Goal: Information Seeking & Learning: Compare options

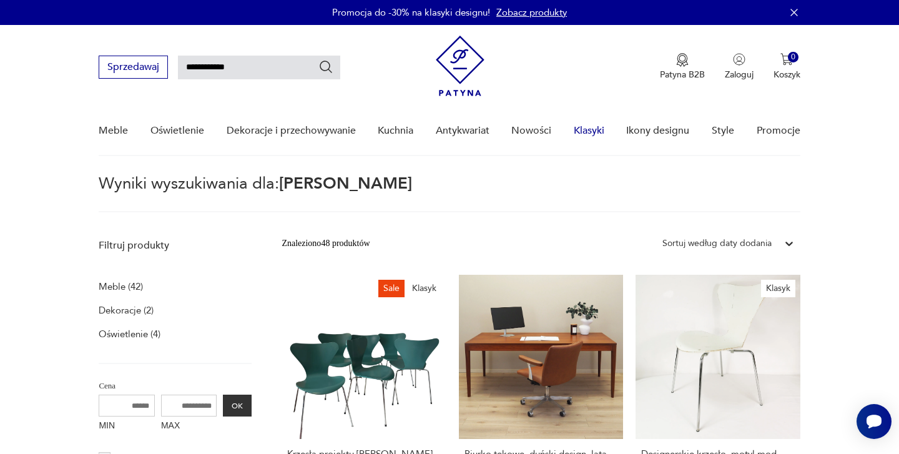
click at [591, 131] on link "Klasyki" at bounding box center [589, 131] width 31 height 48
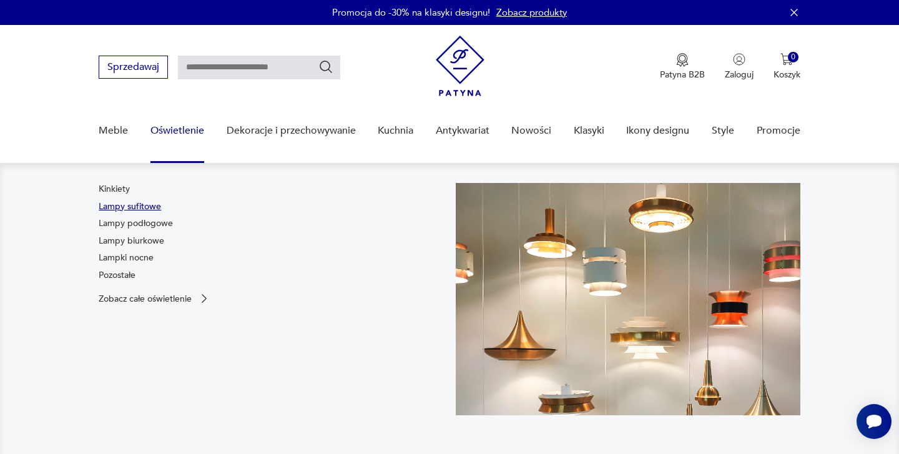
click at [151, 205] on link "Lampy sufitowe" at bounding box center [130, 207] width 62 height 12
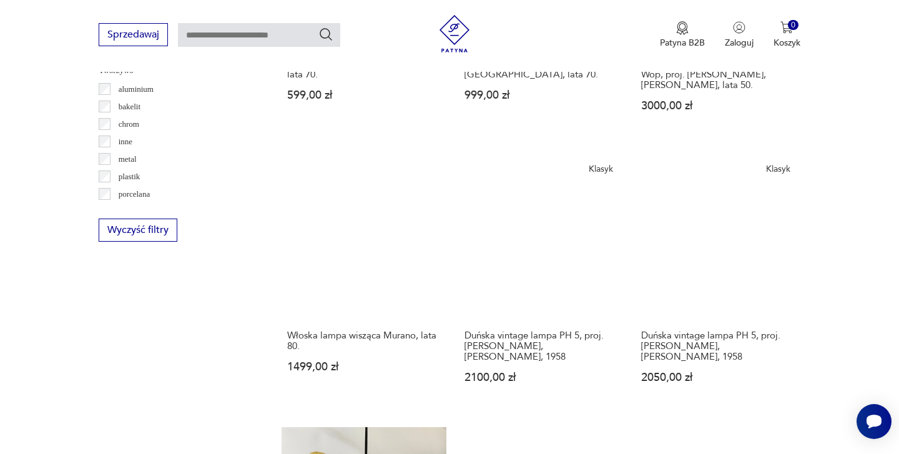
scroll to position [1189, 0]
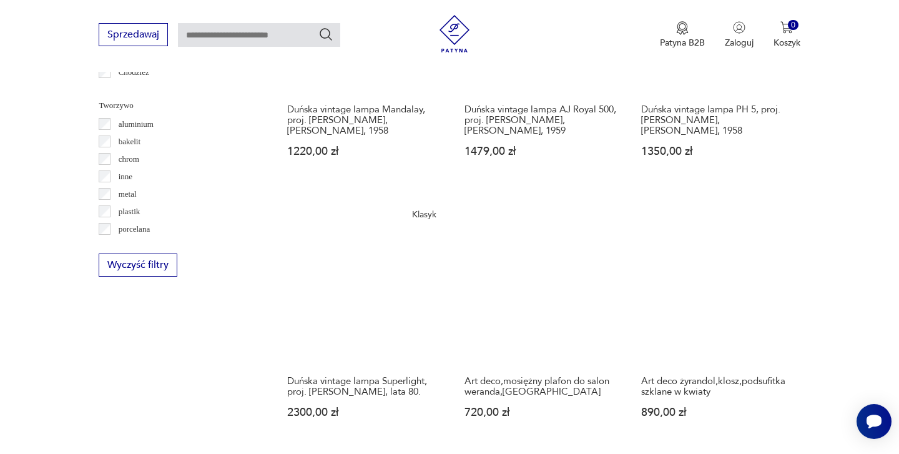
scroll to position [1148, 0]
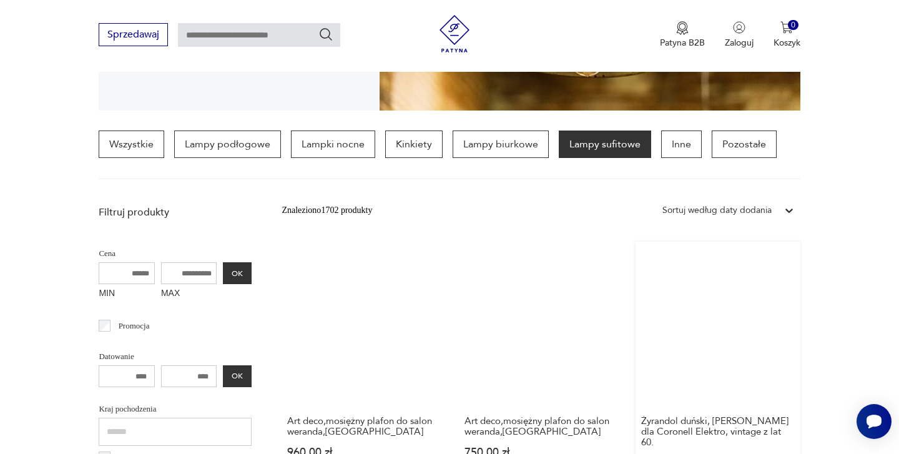
scroll to position [282, 0]
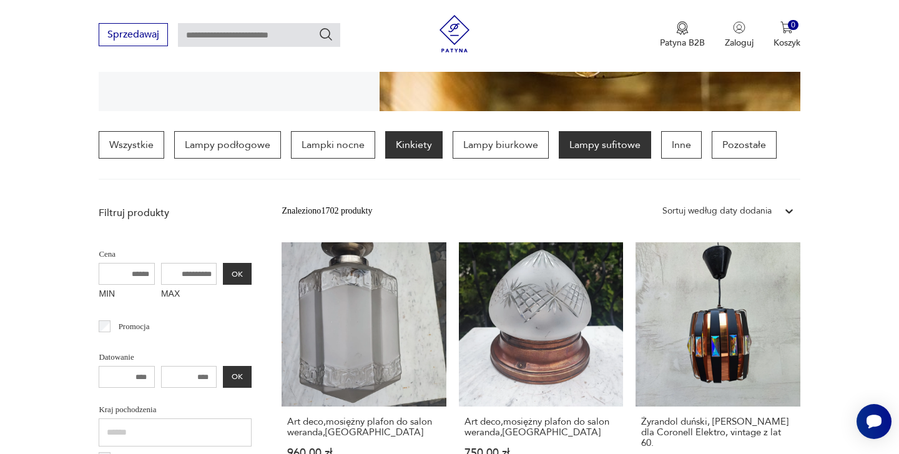
click at [413, 148] on p "Kinkiety" at bounding box center [413, 144] width 57 height 27
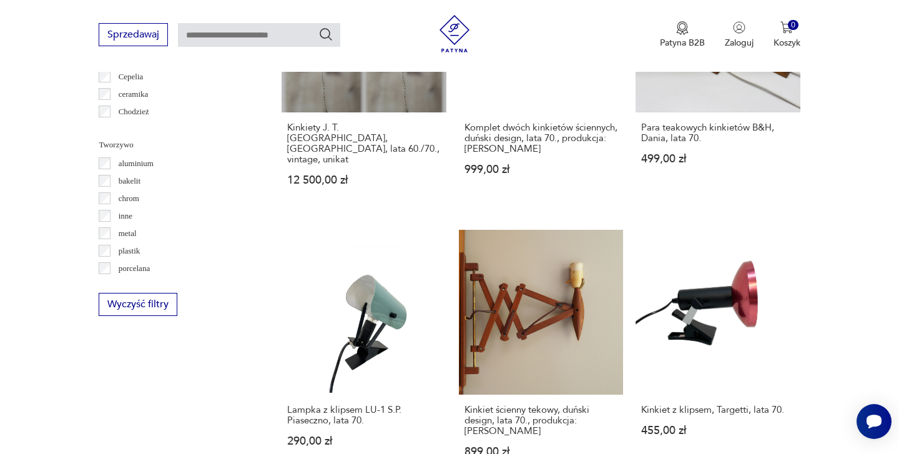
scroll to position [1104, 0]
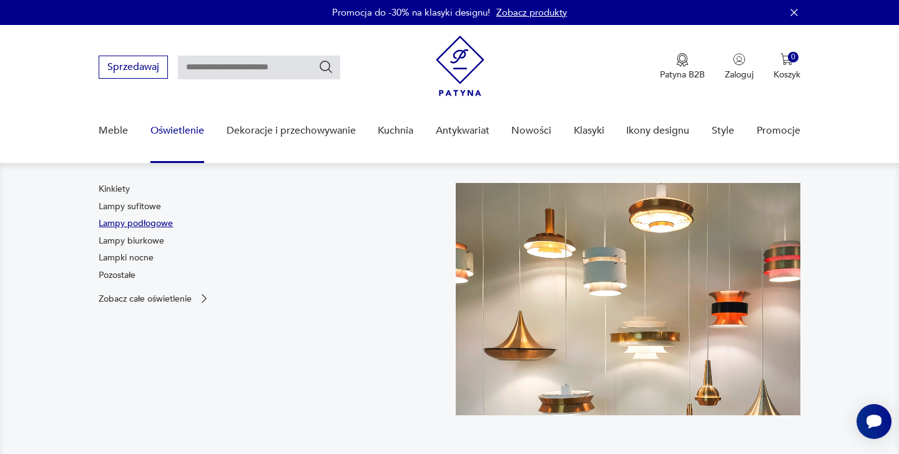
click at [132, 223] on link "Lampy podłogowe" at bounding box center [136, 223] width 74 height 12
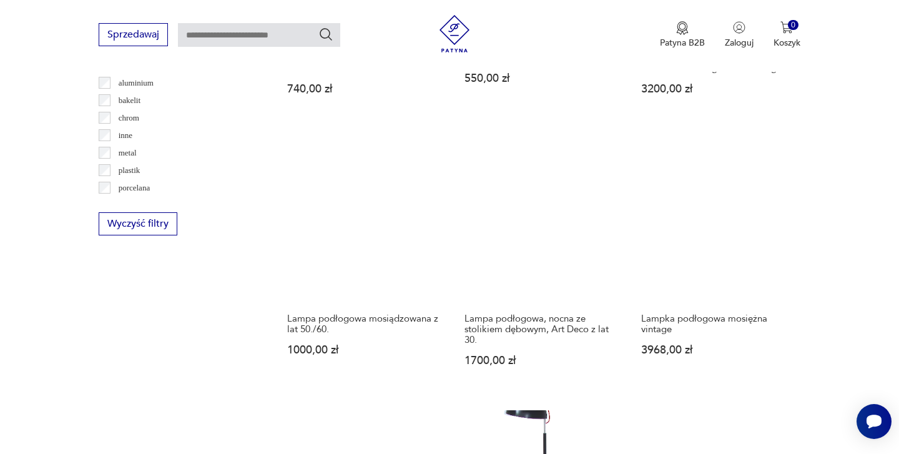
scroll to position [1188, 0]
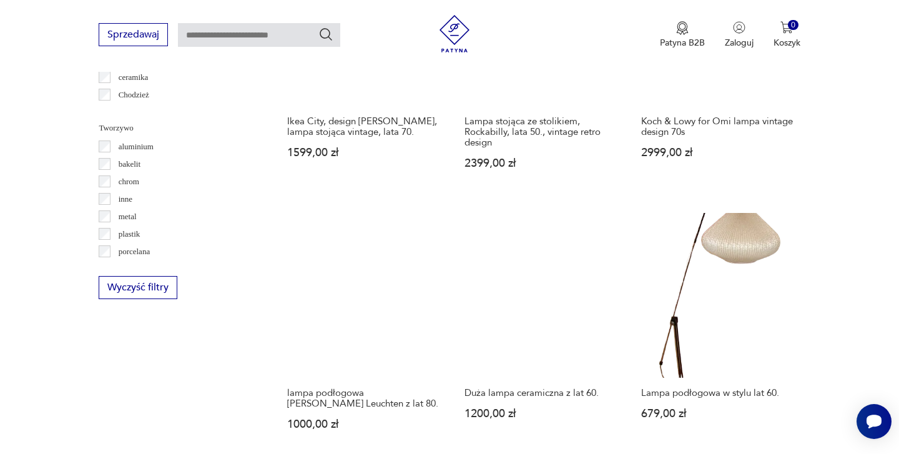
scroll to position [1145, 0]
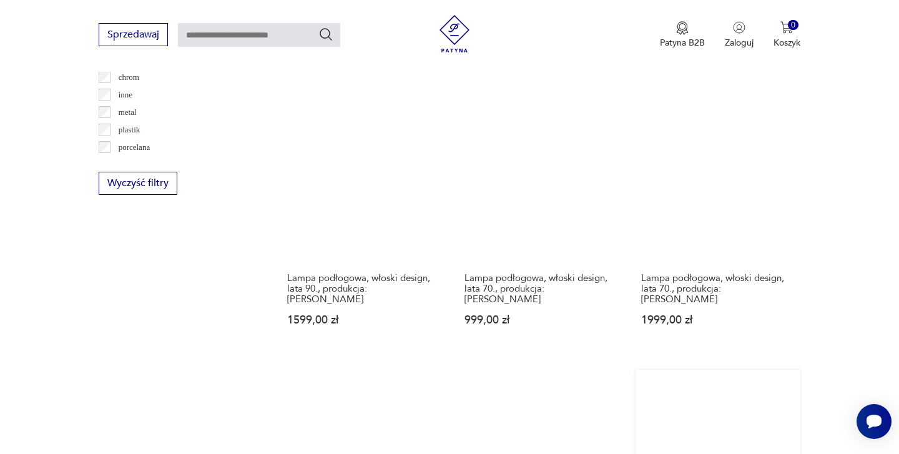
scroll to position [1169, 0]
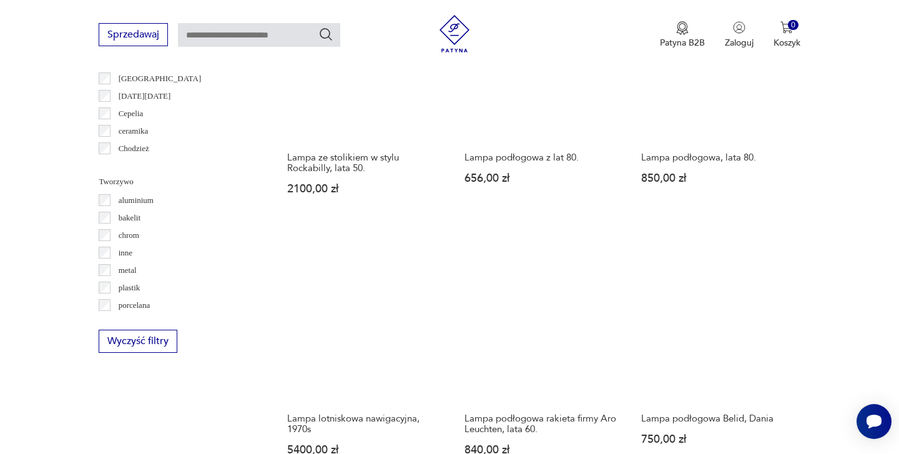
scroll to position [1164, 0]
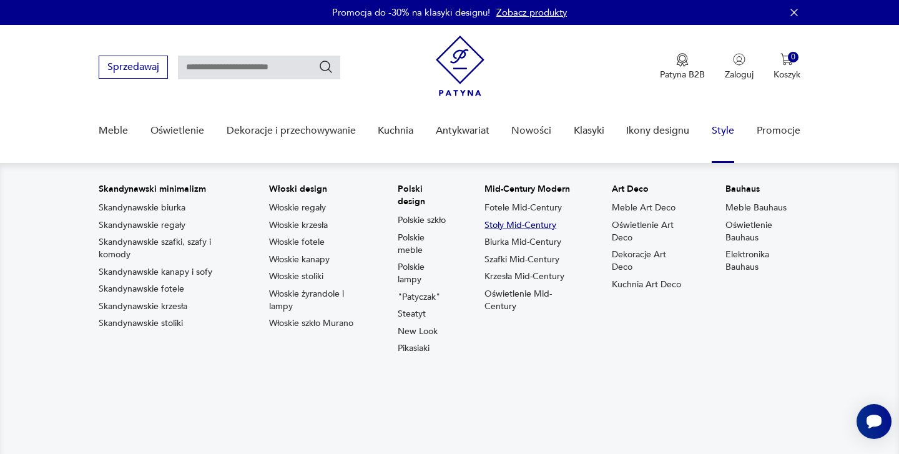
click at [538, 225] on link "Stoły Mid-Century" at bounding box center [521, 225] width 72 height 12
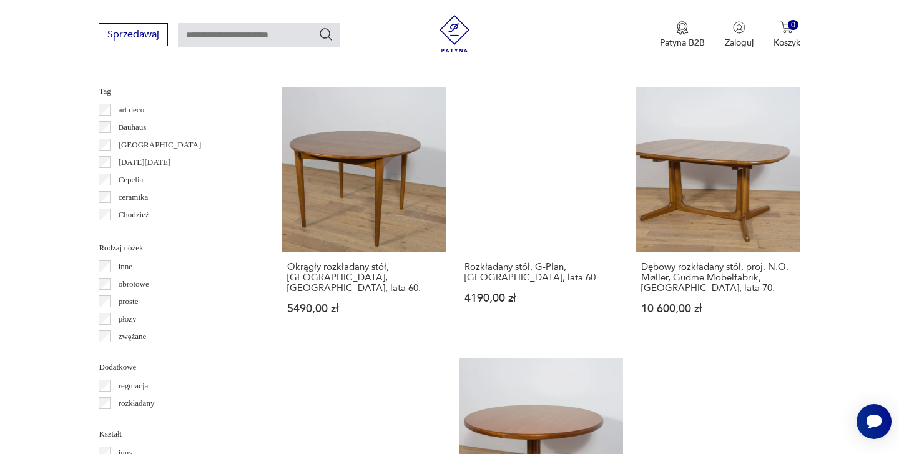
scroll to position [1219, 0]
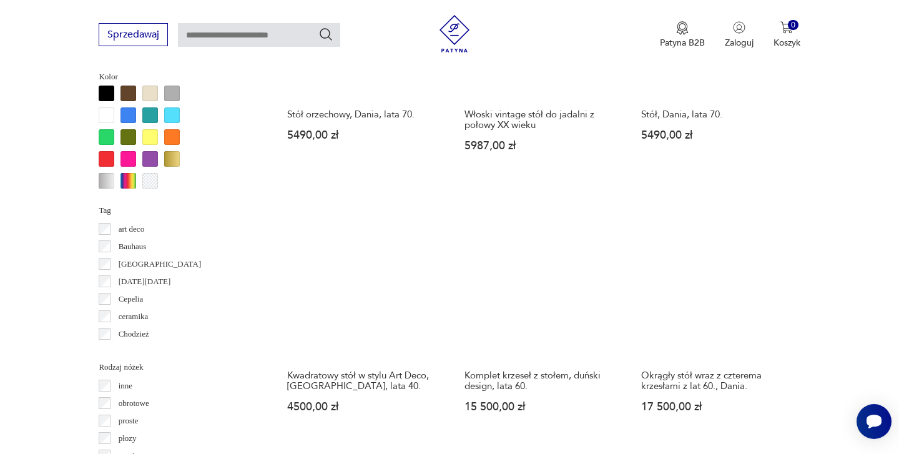
scroll to position [1164, 0]
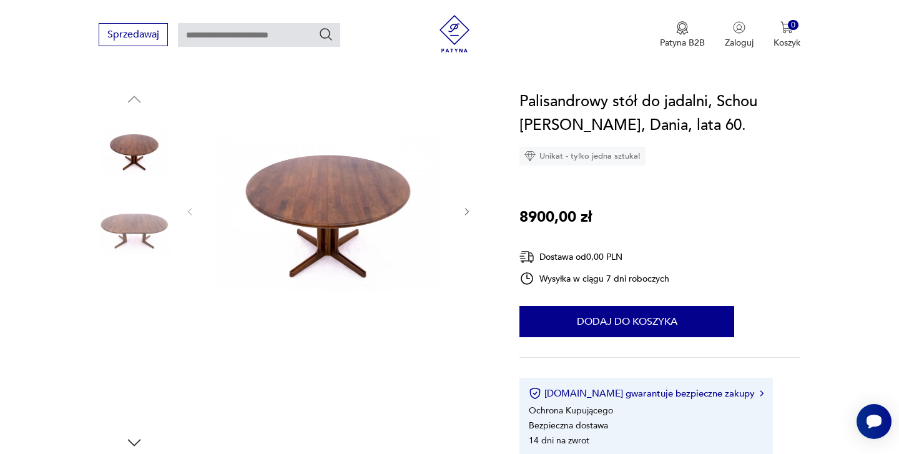
scroll to position [116, 0]
click at [467, 210] on icon "button" at bounding box center [467, 211] width 4 height 7
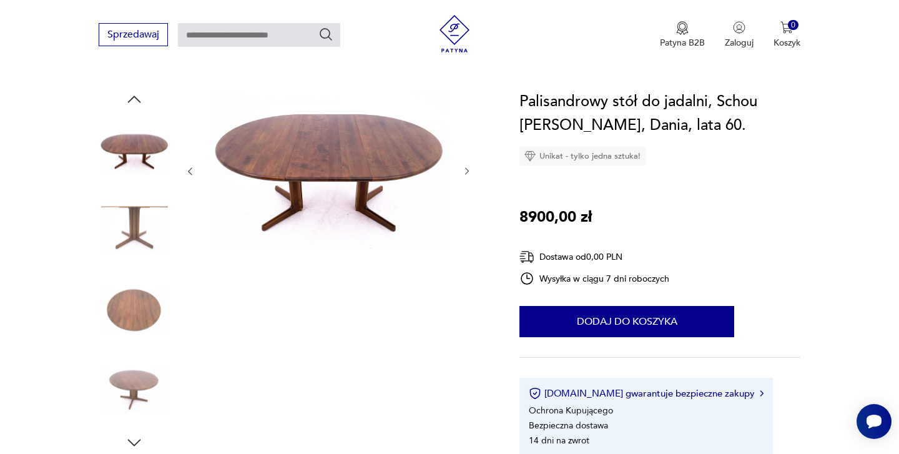
click at [467, 171] on icon "button" at bounding box center [467, 171] width 11 height 11
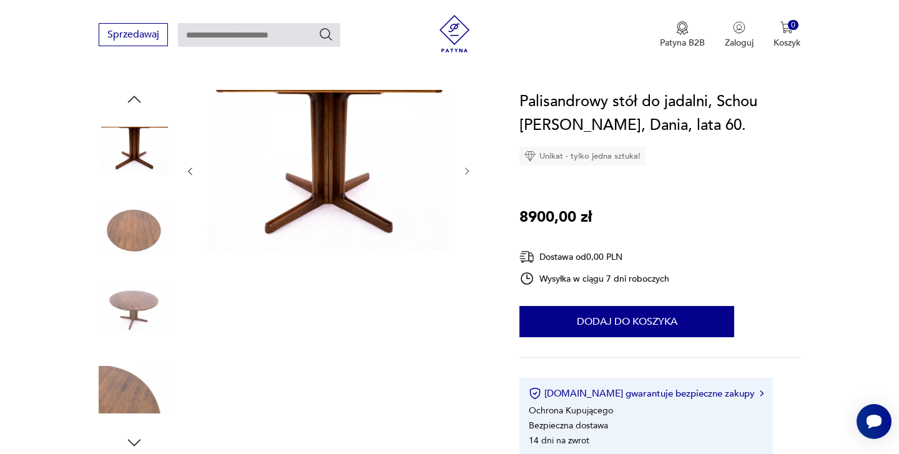
click at [467, 171] on icon "button" at bounding box center [467, 171] width 11 height 11
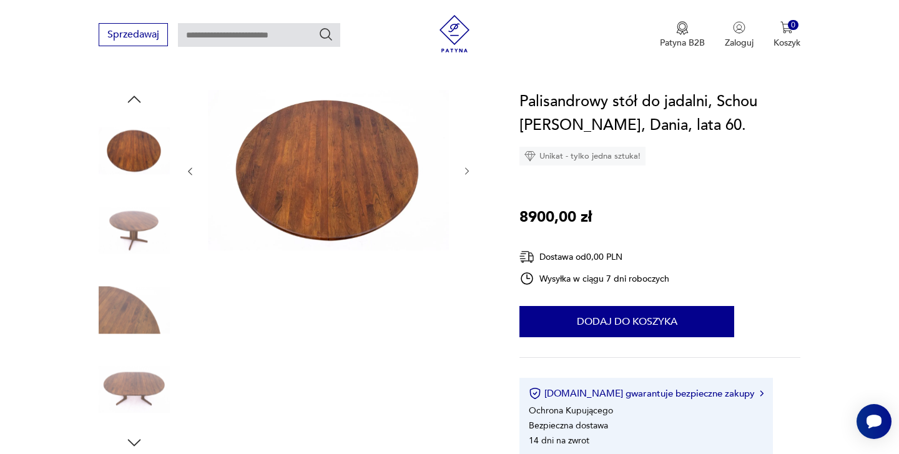
click at [467, 171] on icon "button" at bounding box center [467, 171] width 11 height 11
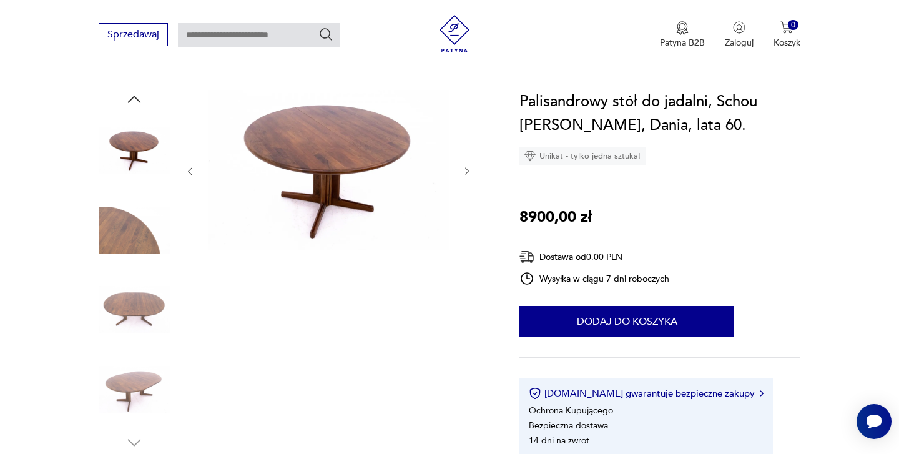
click at [467, 171] on icon "button" at bounding box center [467, 171] width 11 height 11
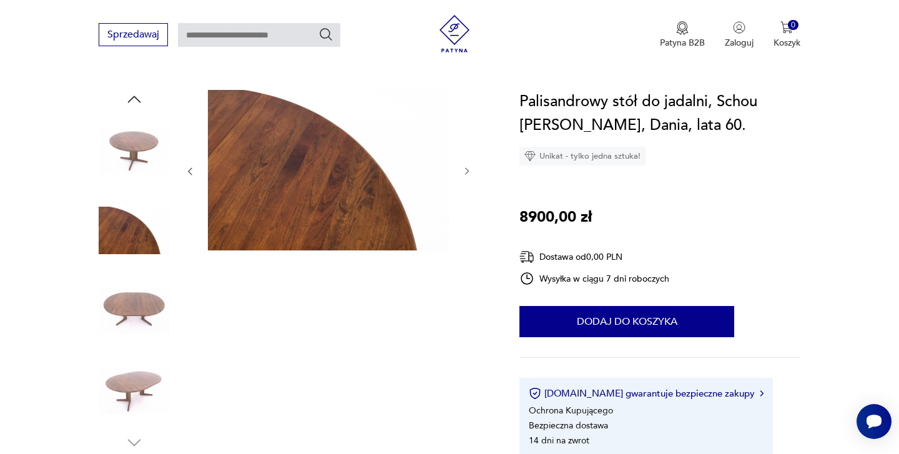
click at [467, 171] on icon "button" at bounding box center [467, 171] width 11 height 11
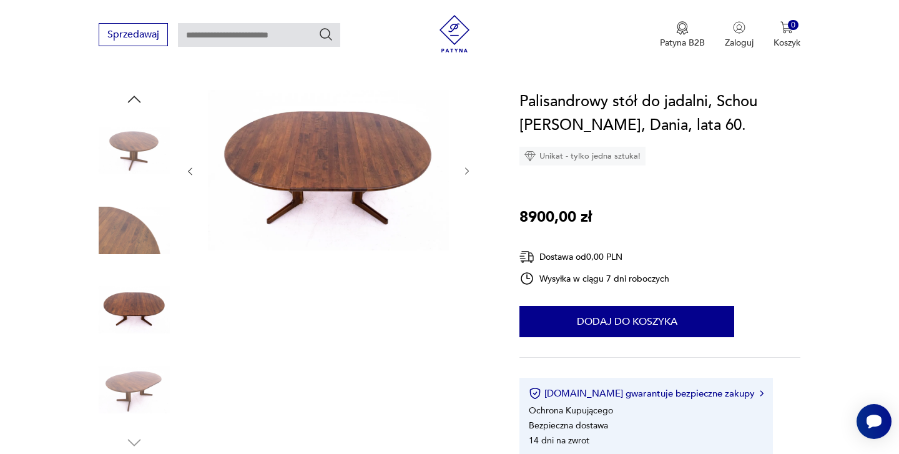
click at [467, 171] on icon "button" at bounding box center [467, 171] width 11 height 11
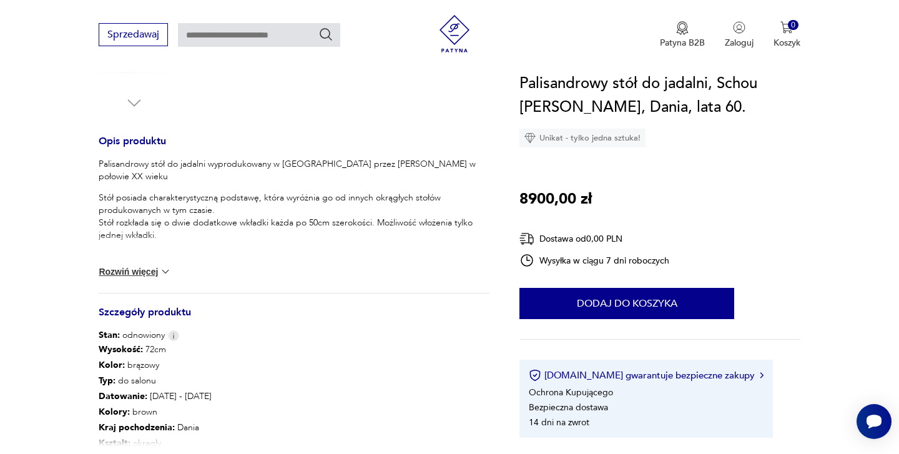
scroll to position [455, 0]
click at [154, 277] on button "Rozwiń więcej" at bounding box center [135, 272] width 72 height 12
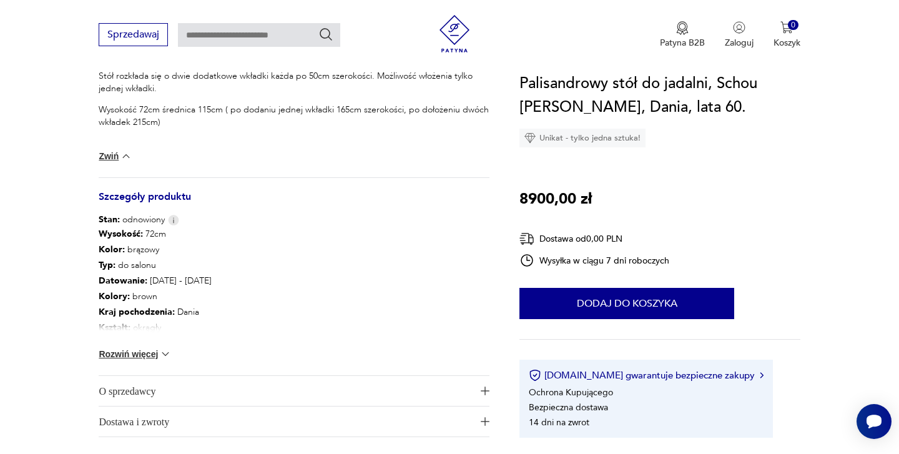
scroll to position [605, 0]
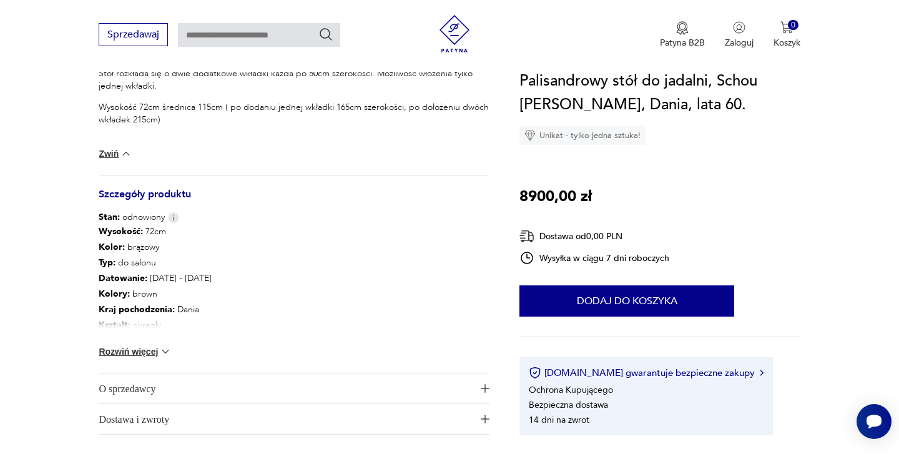
click at [158, 356] on button "Rozwiń więcej" at bounding box center [135, 351] width 72 height 12
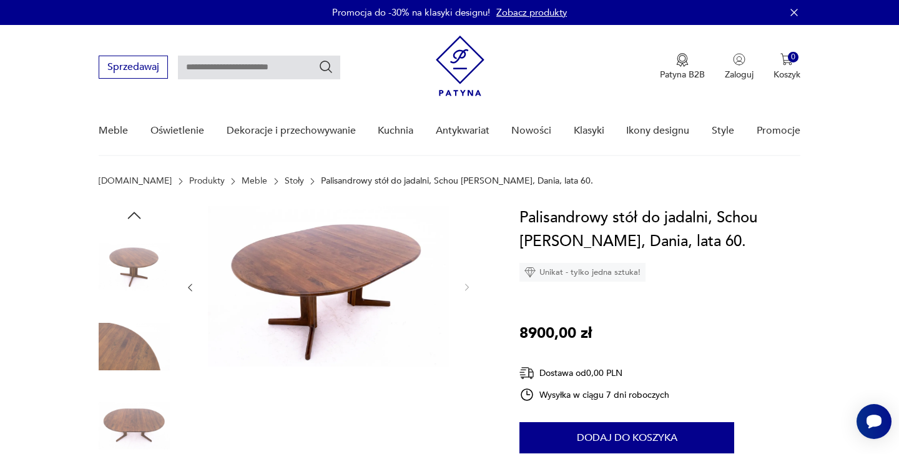
scroll to position [0, 0]
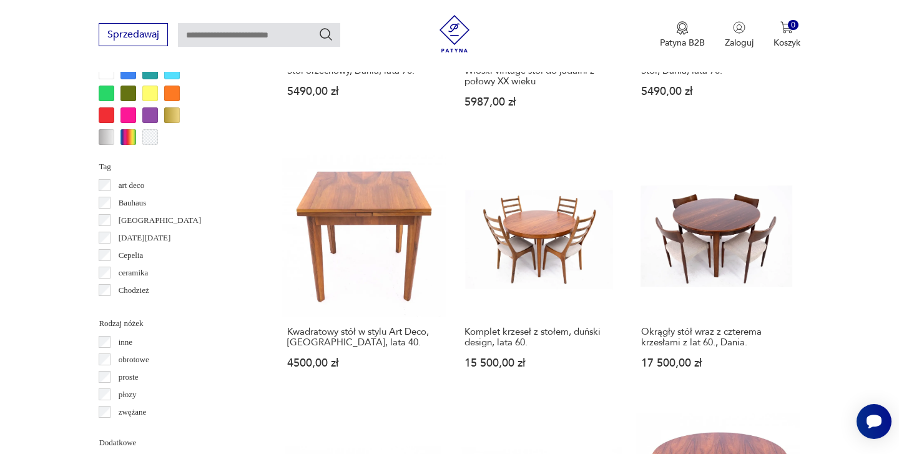
scroll to position [1169, 0]
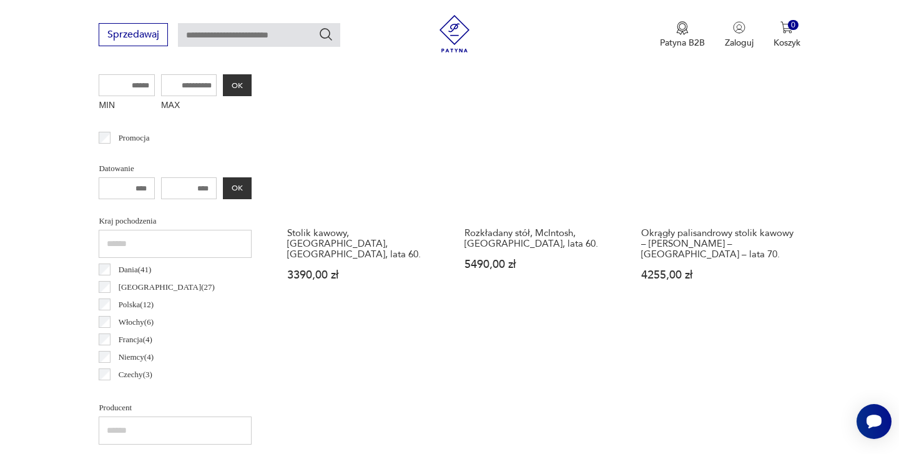
scroll to position [505, 0]
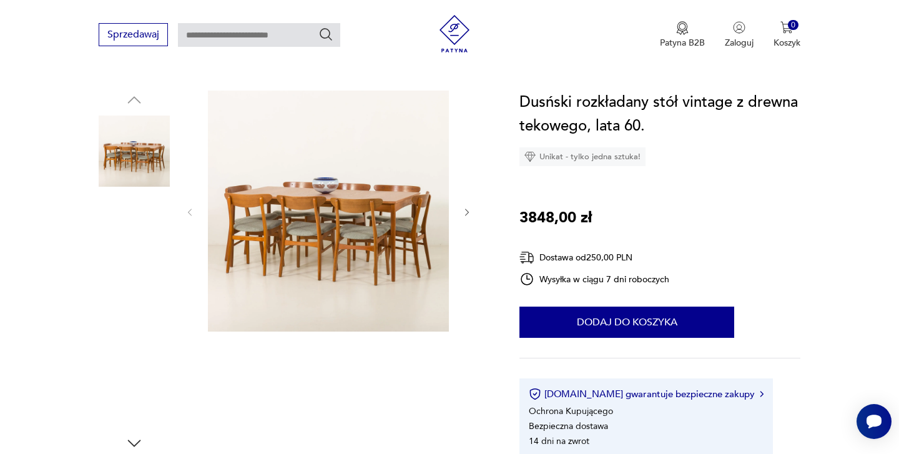
scroll to position [116, 0]
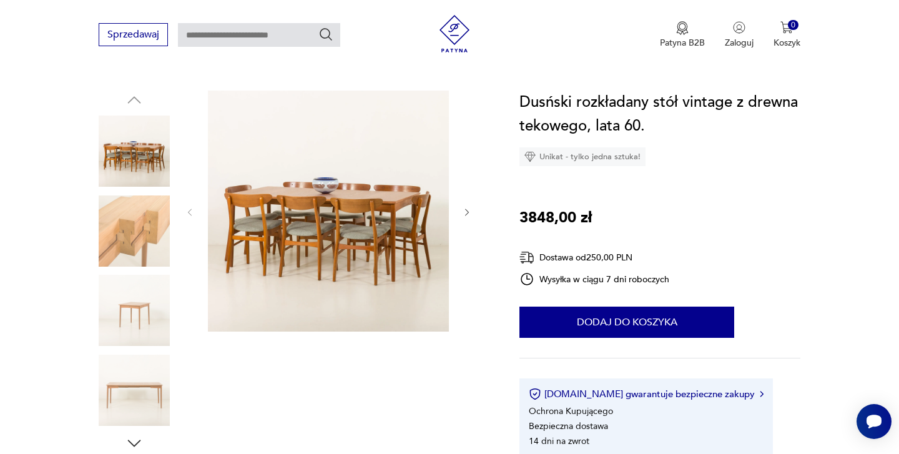
click at [468, 210] on icon "button" at bounding box center [467, 212] width 11 height 11
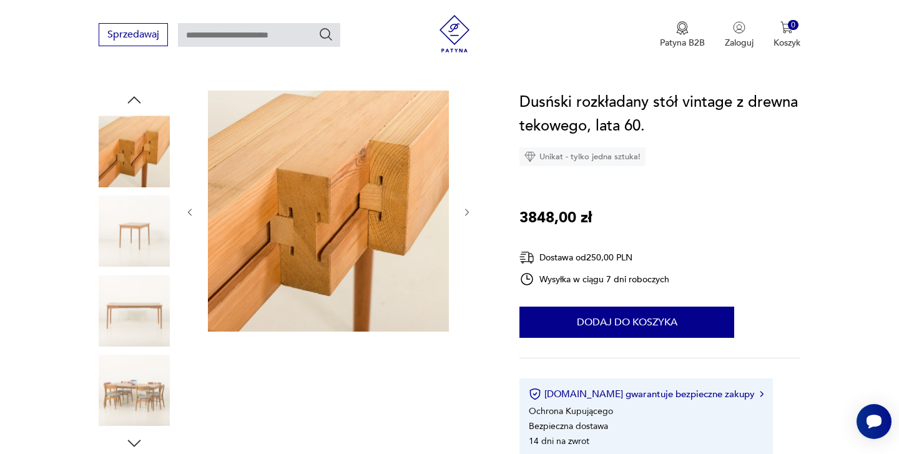
click at [468, 210] on icon "button" at bounding box center [467, 212] width 11 height 11
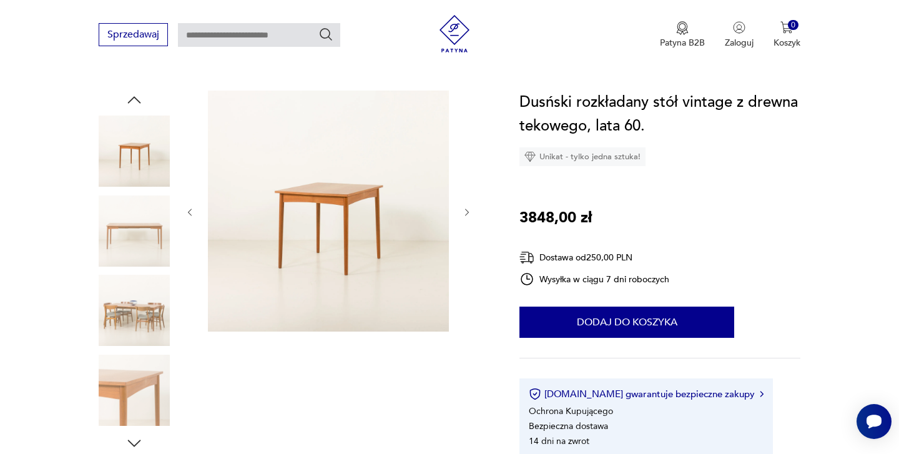
click at [468, 210] on icon "button" at bounding box center [467, 212] width 11 height 11
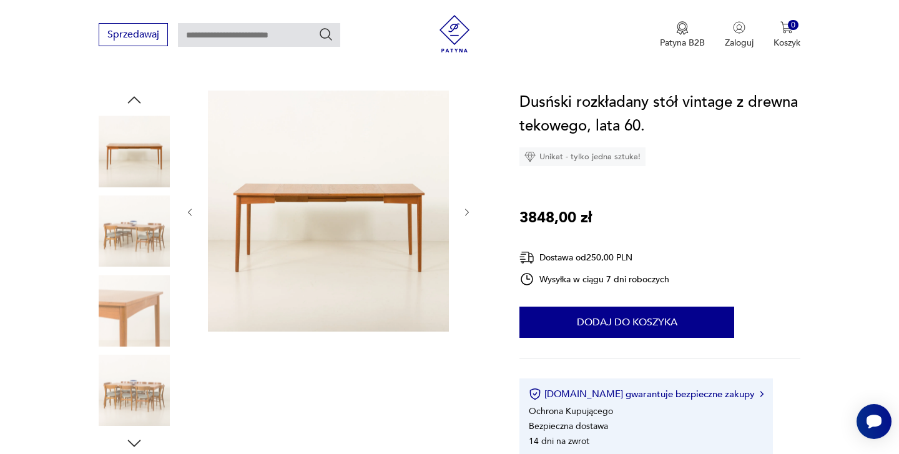
click at [468, 210] on icon "button" at bounding box center [467, 212] width 11 height 11
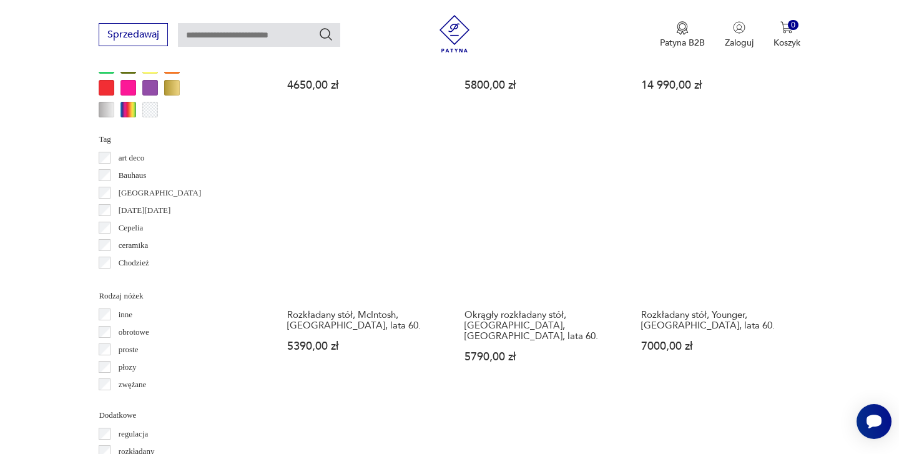
scroll to position [1233, 0]
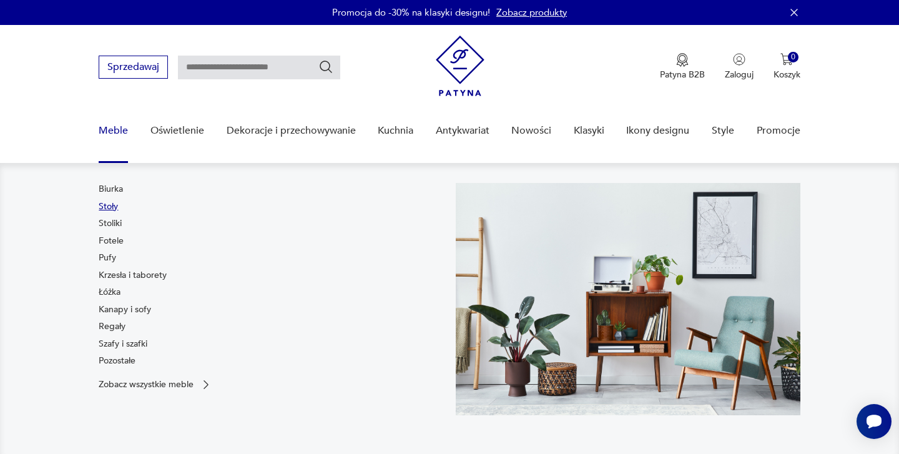
click at [111, 204] on link "Stoły" at bounding box center [108, 207] width 19 height 12
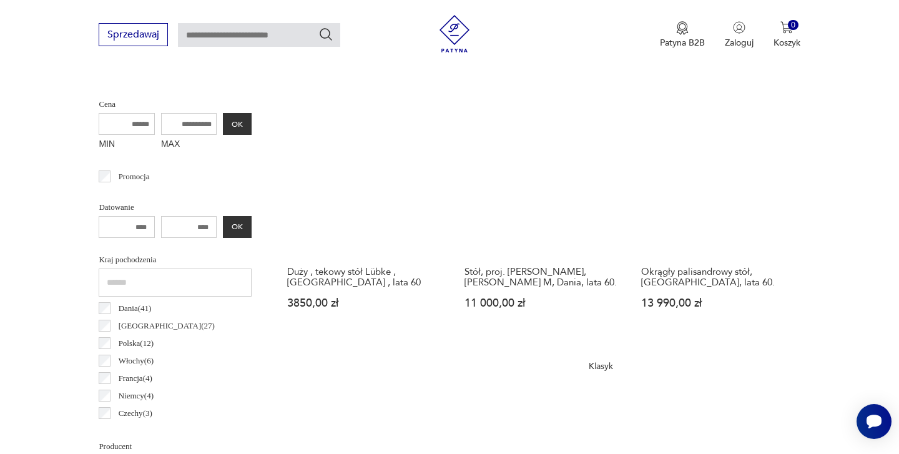
scroll to position [497, 0]
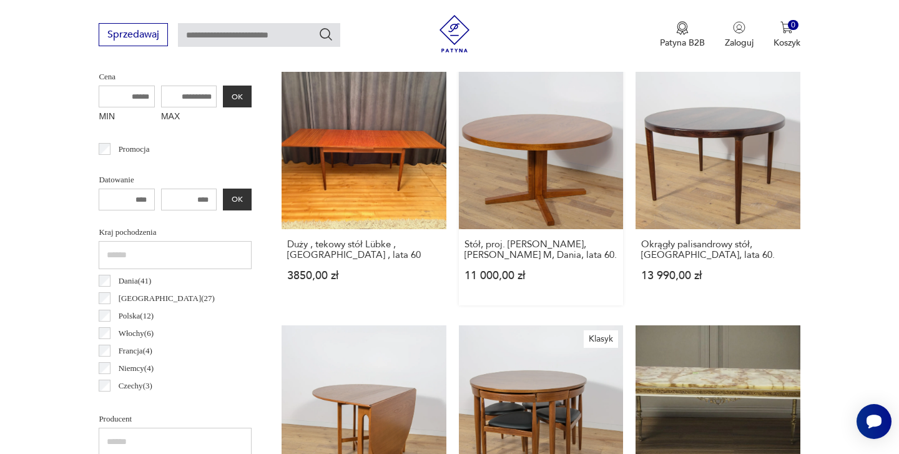
click at [460, 134] on link "Stół, proj. [PERSON_NAME], [PERSON_NAME] M, Dania, lata 60. 11 000,00 zł" at bounding box center [541, 185] width 164 height 240
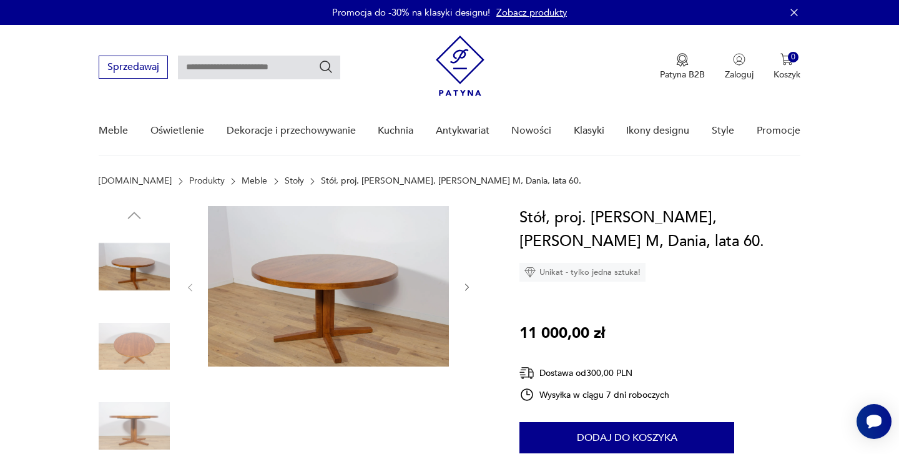
click at [467, 290] on icon "button" at bounding box center [467, 287] width 4 height 7
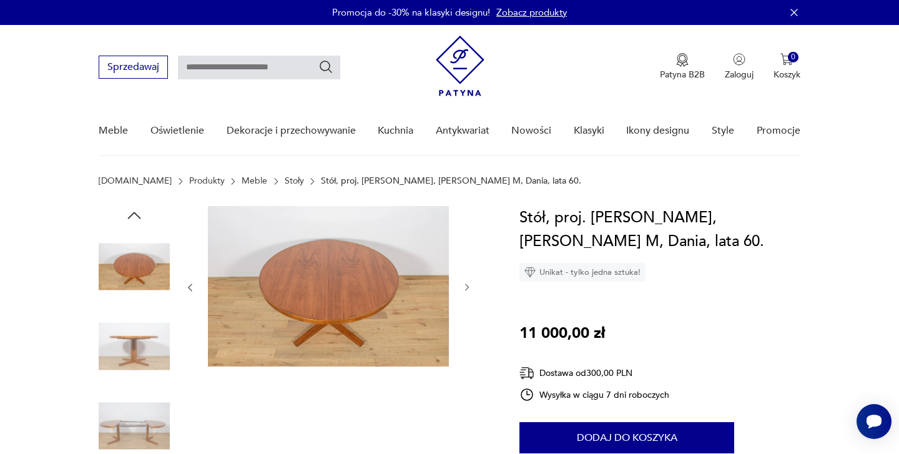
click at [467, 290] on icon "button" at bounding box center [467, 287] width 4 height 7
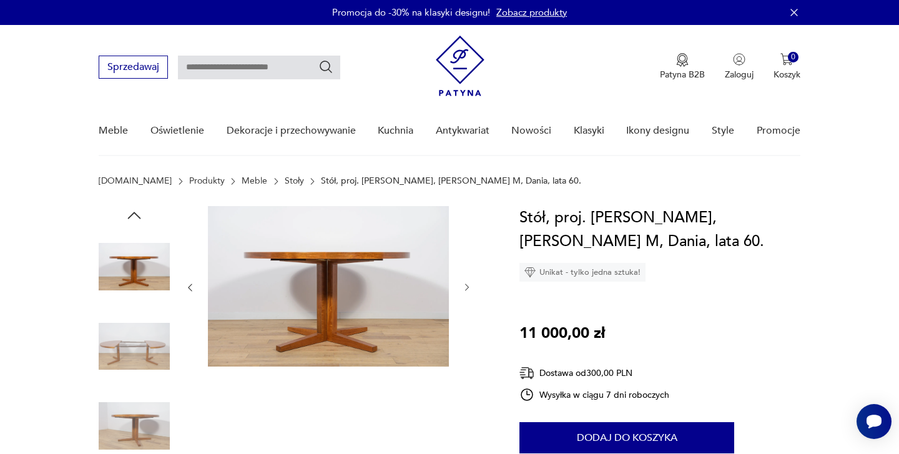
click at [467, 290] on icon "button" at bounding box center [467, 287] width 4 height 7
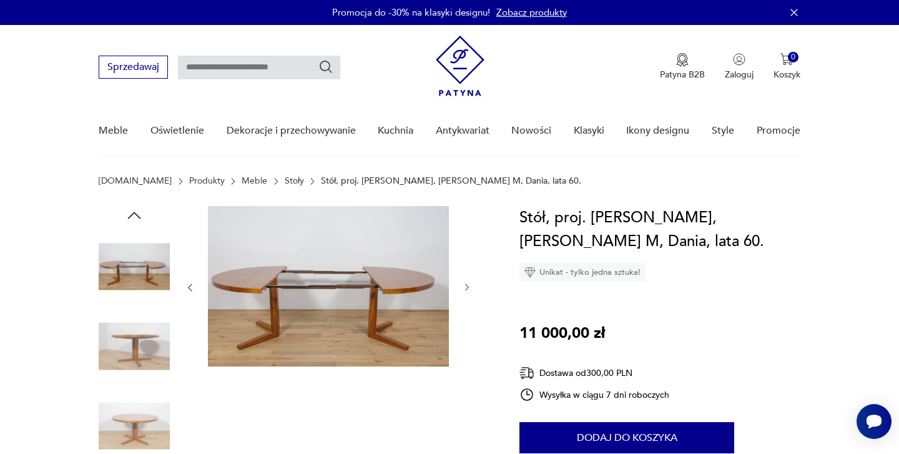
click at [467, 290] on icon "button" at bounding box center [467, 287] width 4 height 7
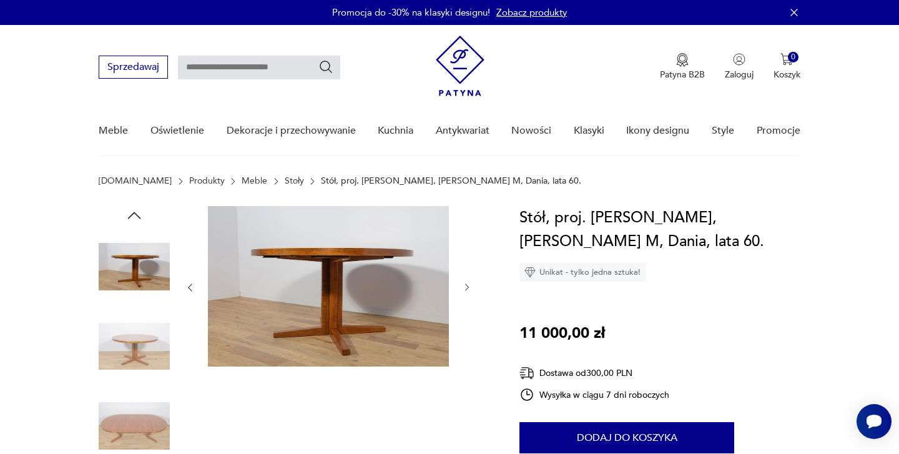
click at [467, 290] on icon "button" at bounding box center [467, 287] width 4 height 7
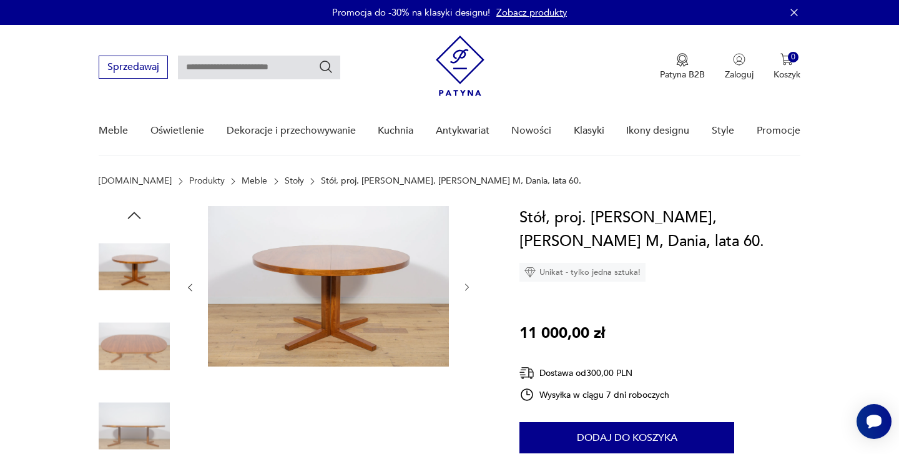
click at [467, 290] on icon "button" at bounding box center [467, 287] width 4 height 7
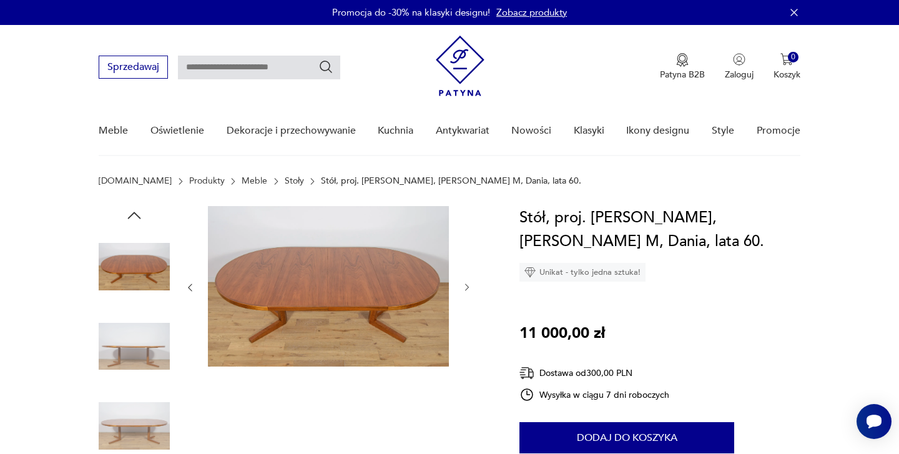
click at [467, 290] on icon "button" at bounding box center [467, 287] width 4 height 7
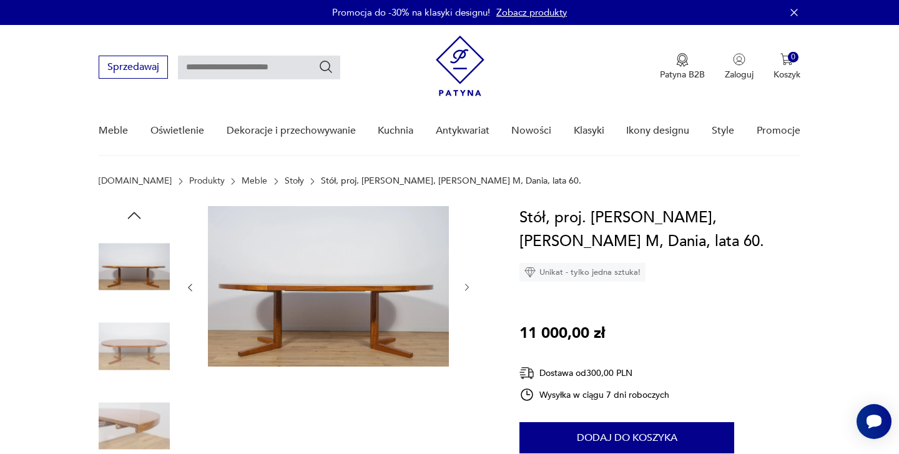
click at [467, 290] on icon "button" at bounding box center [467, 287] width 4 height 7
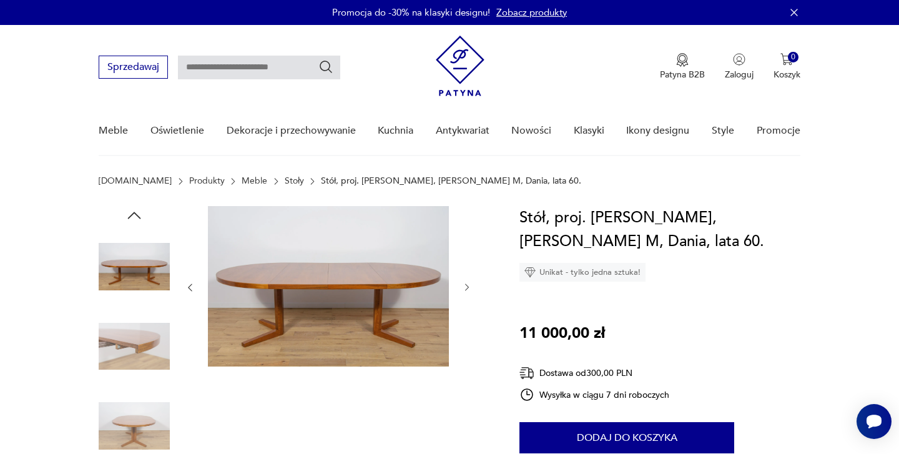
click at [467, 290] on icon "button" at bounding box center [467, 287] width 4 height 7
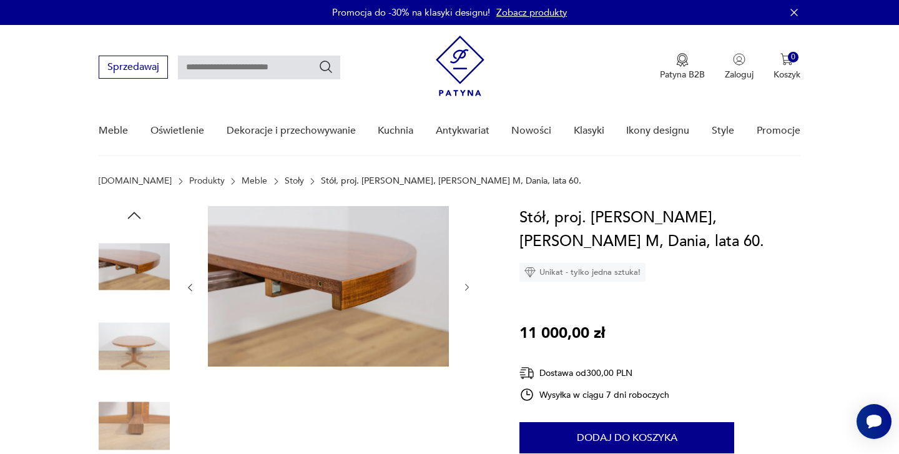
click at [467, 290] on icon "button" at bounding box center [467, 287] width 4 height 7
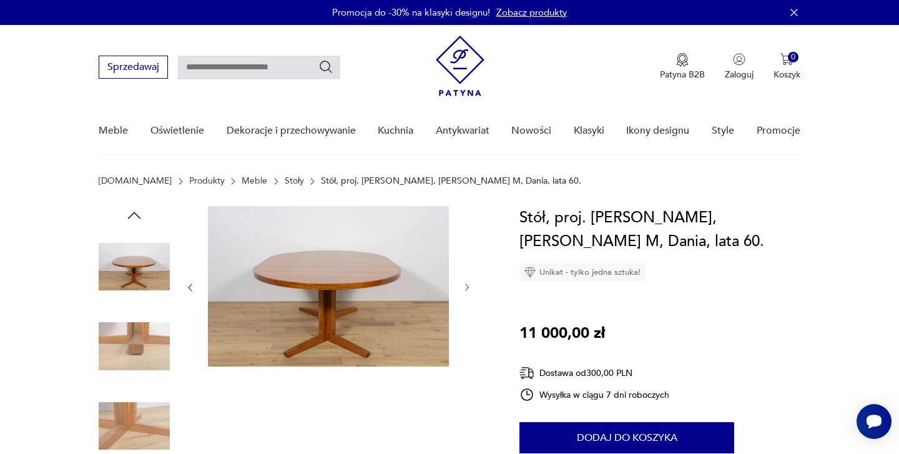
click at [467, 290] on icon "button" at bounding box center [467, 287] width 4 height 7
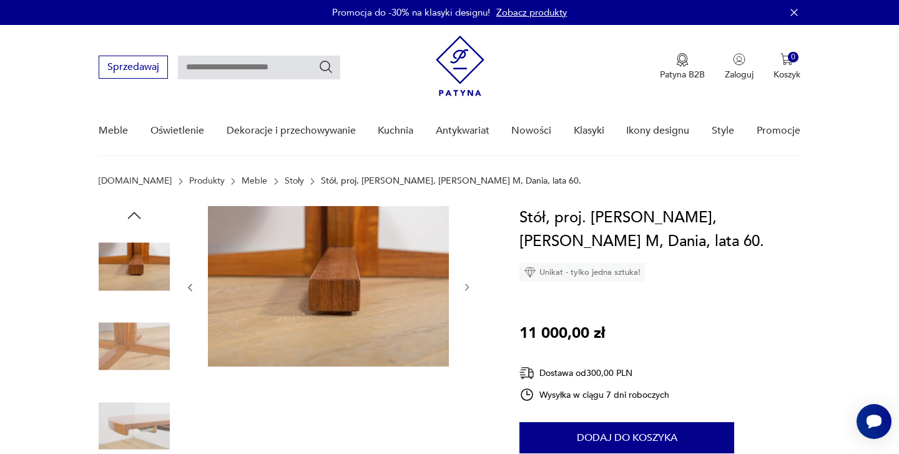
click at [467, 290] on icon "button" at bounding box center [467, 287] width 4 height 7
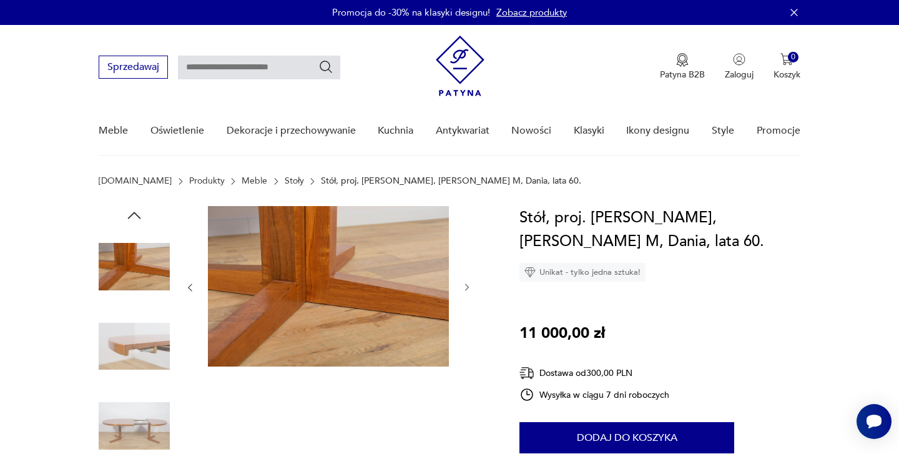
click at [467, 290] on icon "button" at bounding box center [467, 287] width 4 height 7
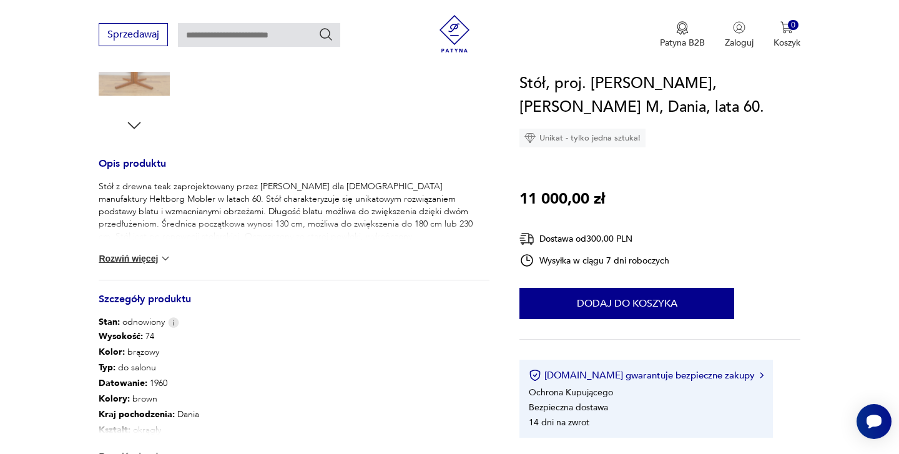
scroll to position [434, 0]
click at [149, 257] on button "Rozwiń więcej" at bounding box center [135, 258] width 72 height 12
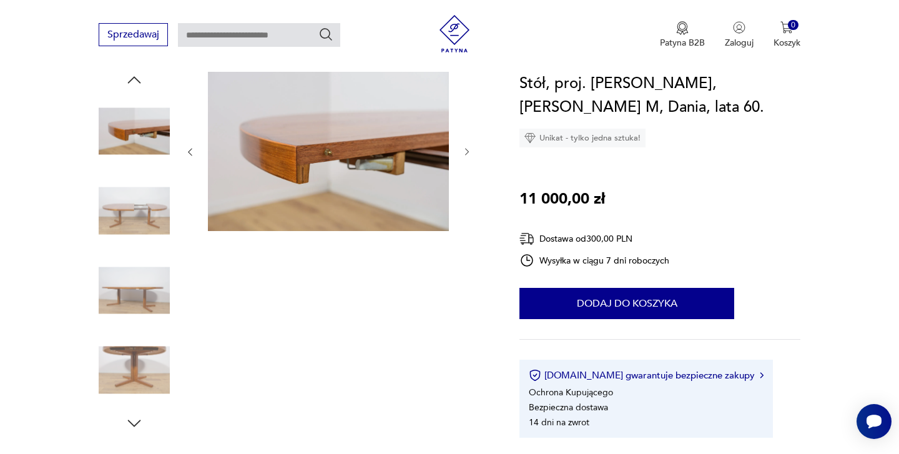
scroll to position [125, 0]
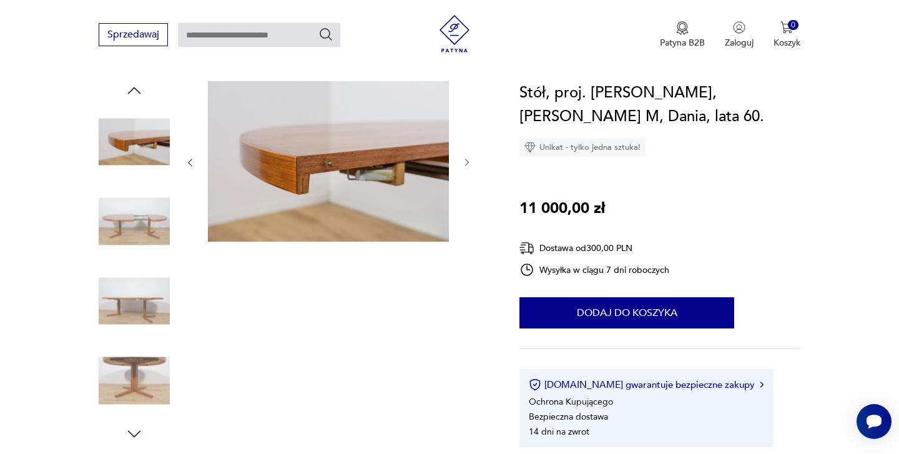
click at [468, 164] on icon "button" at bounding box center [467, 162] width 4 height 7
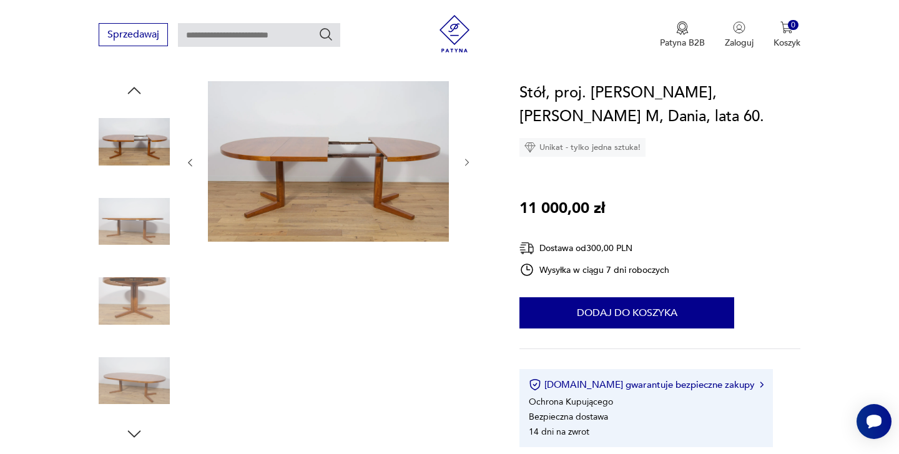
click at [468, 164] on icon "button" at bounding box center [467, 162] width 4 height 7
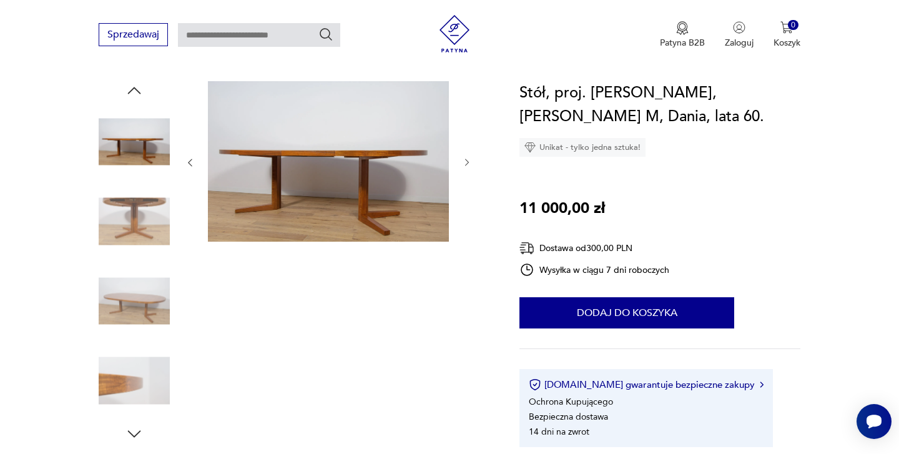
click at [468, 164] on icon "button" at bounding box center [467, 162] width 4 height 7
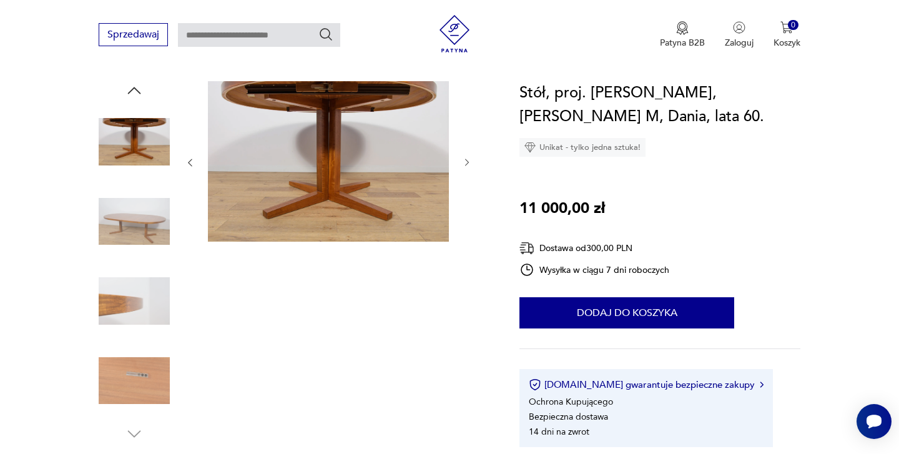
click at [468, 164] on icon "button" at bounding box center [467, 162] width 4 height 7
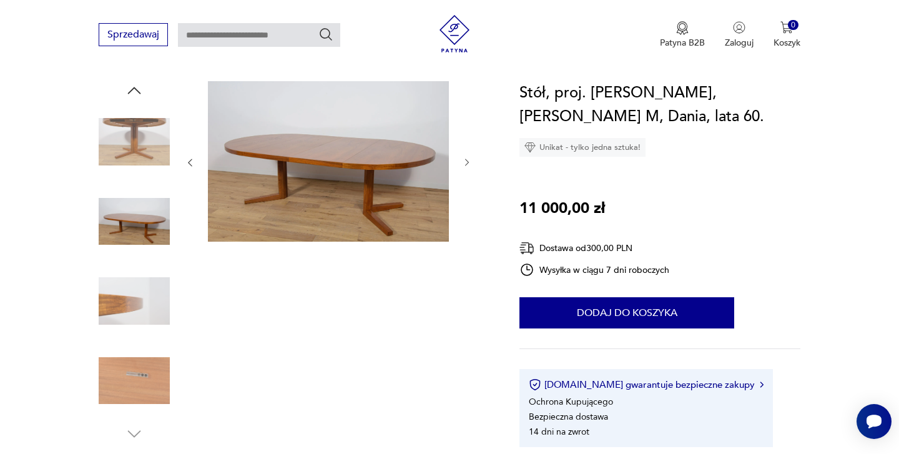
click at [468, 164] on icon "button" at bounding box center [467, 162] width 4 height 7
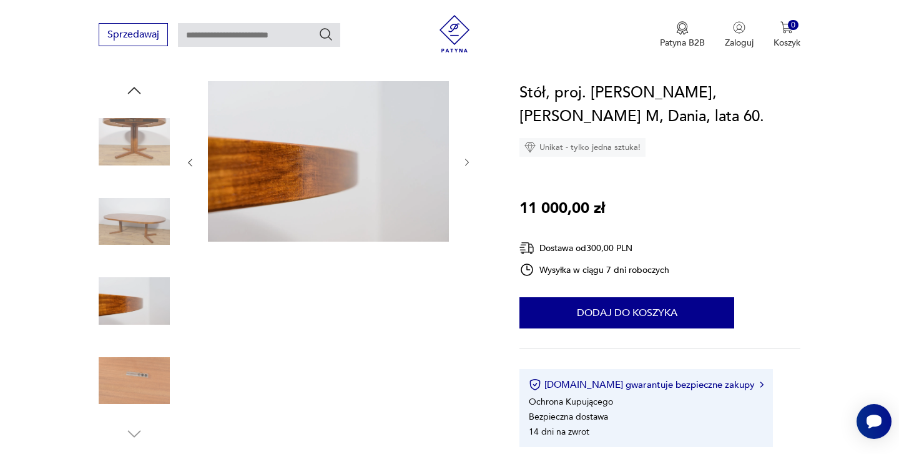
click at [468, 164] on icon "button" at bounding box center [467, 162] width 4 height 7
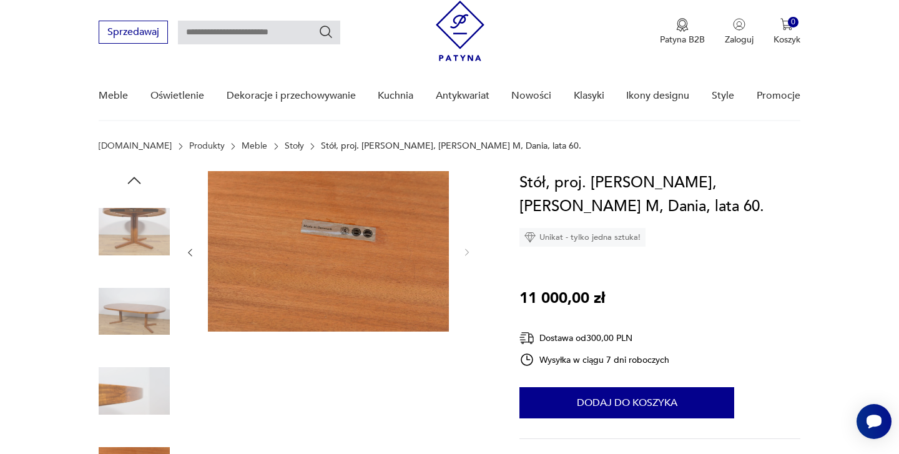
scroll to position [41, 0]
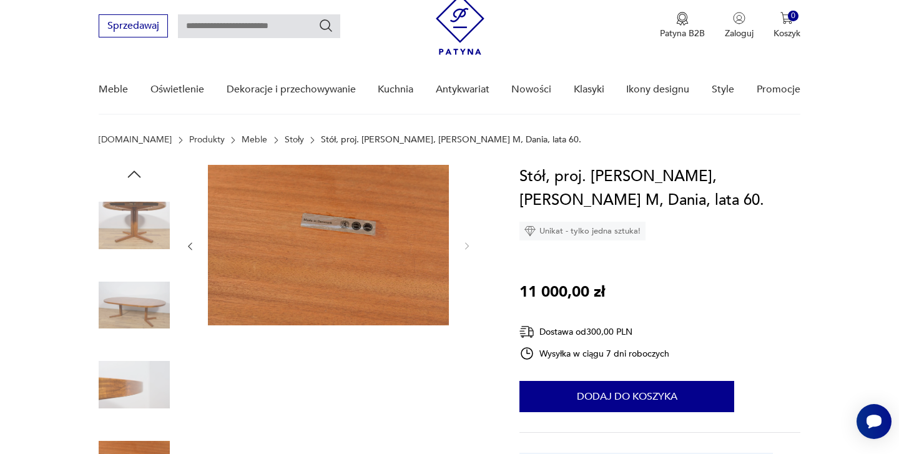
click at [134, 175] on icon "button" at bounding box center [134, 174] width 19 height 19
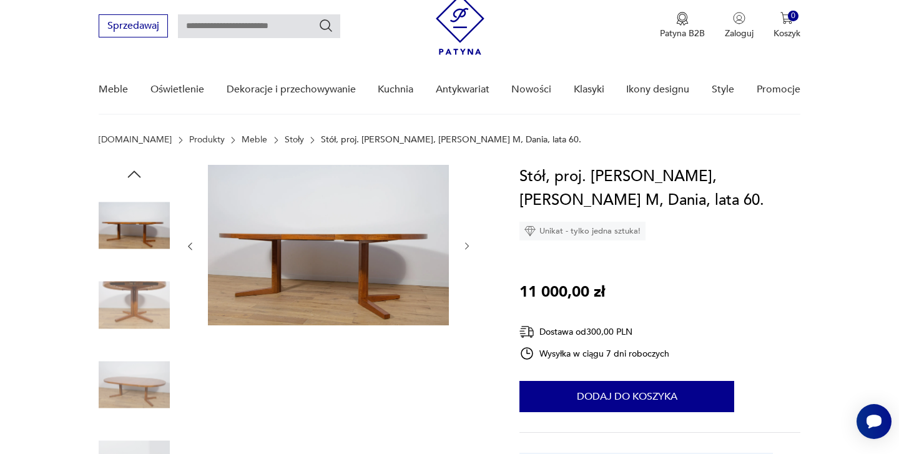
click at [134, 175] on icon "button" at bounding box center [134, 174] width 19 height 19
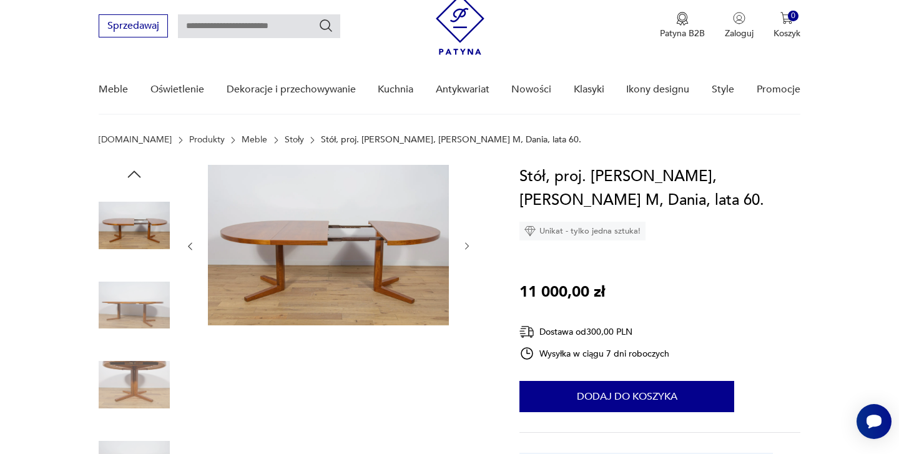
click at [134, 175] on icon "button" at bounding box center [134, 174] width 19 height 19
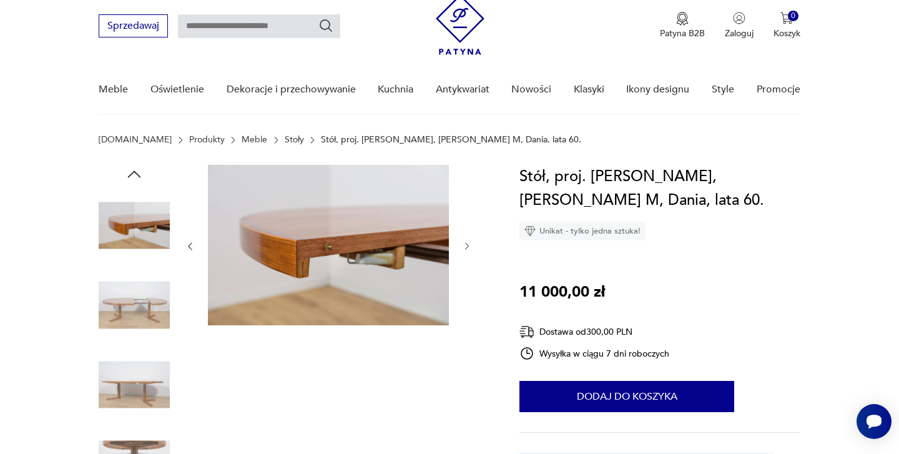
click at [134, 175] on icon "button" at bounding box center [134, 174] width 19 height 19
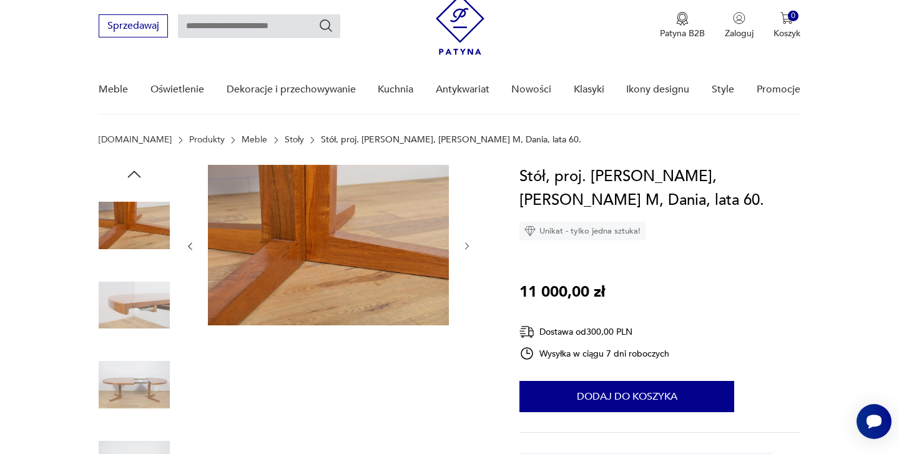
click at [134, 175] on icon "button" at bounding box center [134, 174] width 19 height 19
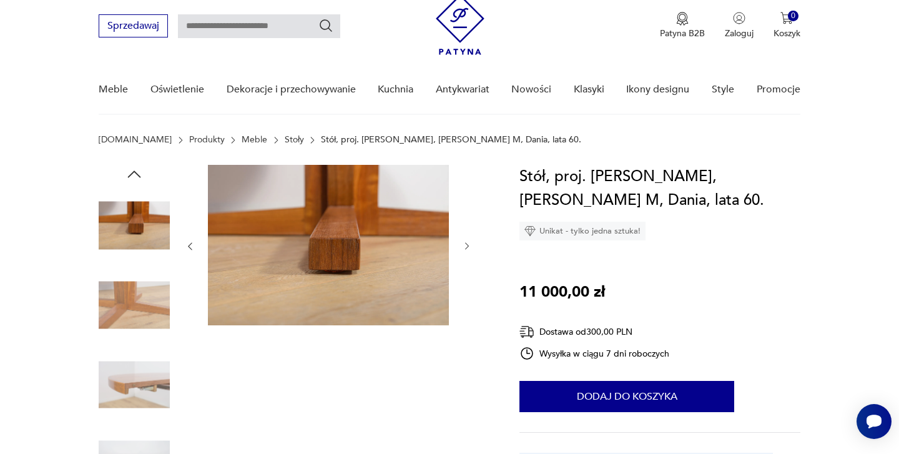
click at [134, 175] on icon "button" at bounding box center [134, 174] width 19 height 19
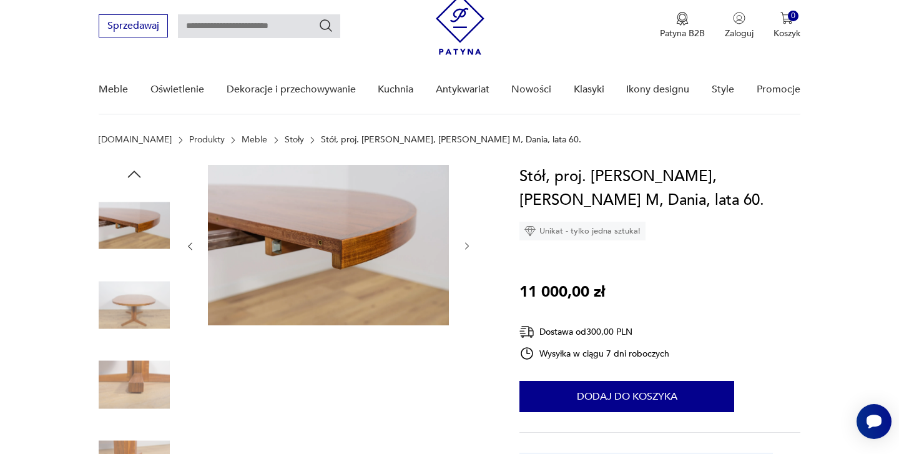
click at [134, 175] on icon "button" at bounding box center [134, 174] width 19 height 19
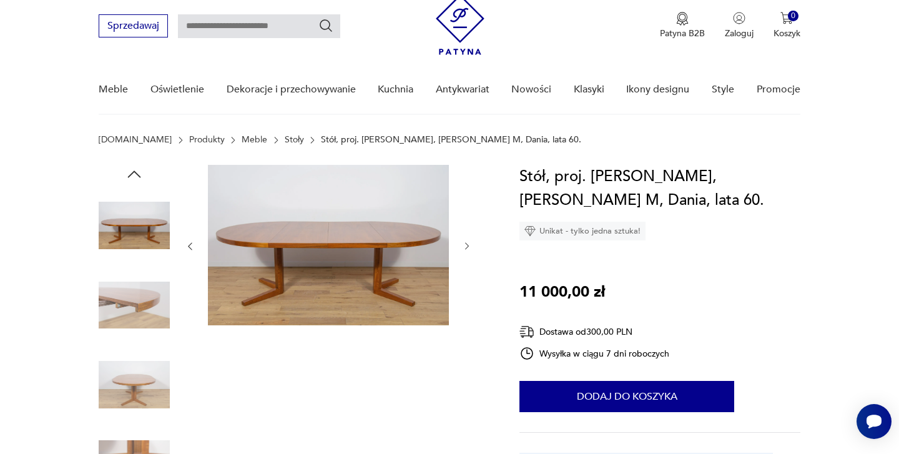
click at [134, 175] on icon "button" at bounding box center [134, 174] width 19 height 19
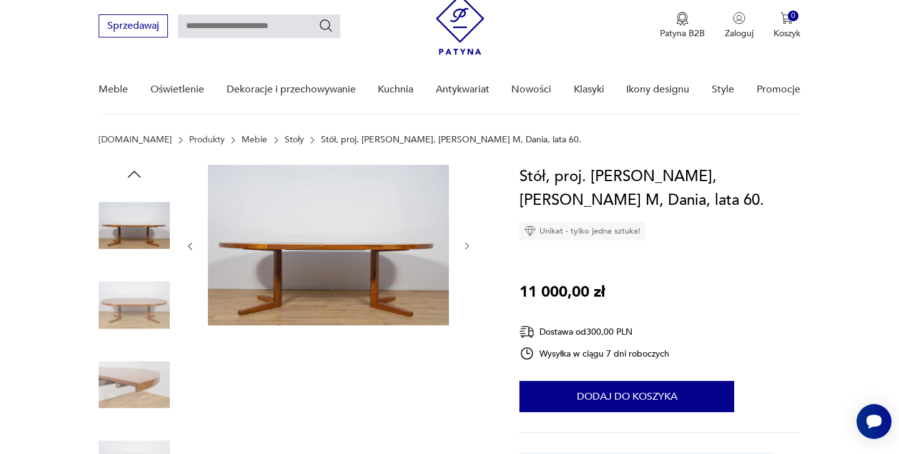
click at [134, 175] on icon "button" at bounding box center [134, 174] width 19 height 19
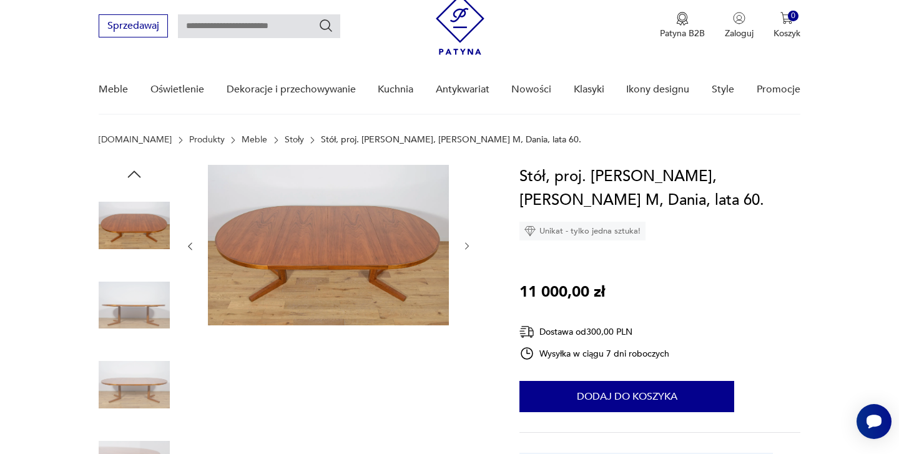
click at [134, 175] on icon "button" at bounding box center [134, 174] width 19 height 19
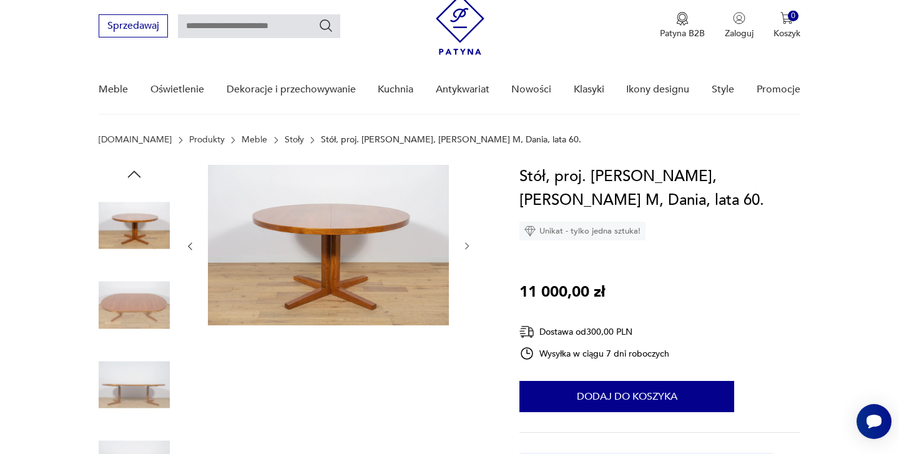
click at [134, 175] on icon "button" at bounding box center [134, 174] width 19 height 19
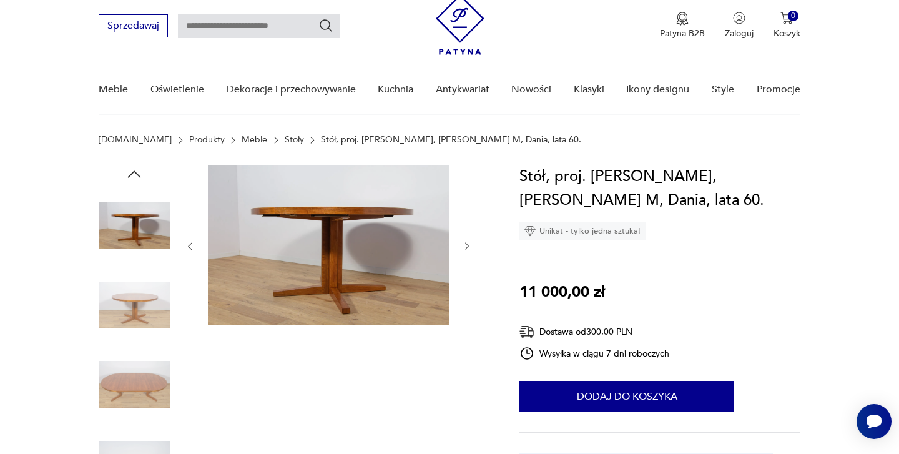
click at [132, 305] on img at bounding box center [134, 305] width 71 height 71
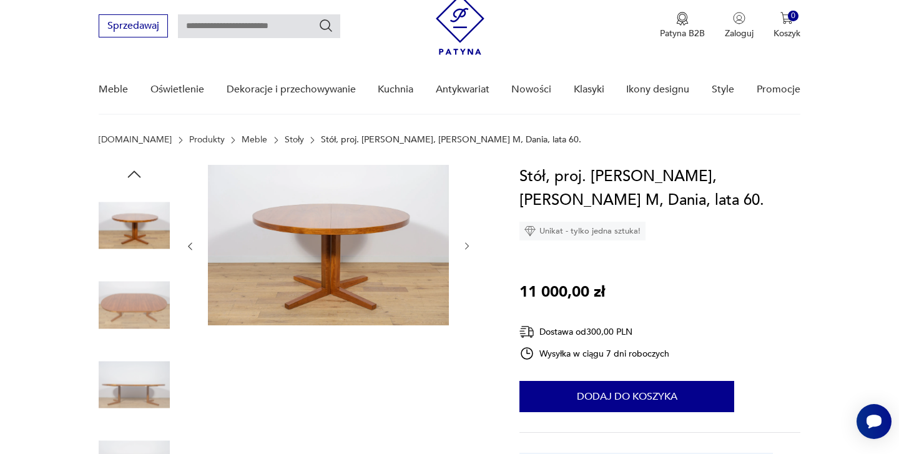
click at [467, 249] on icon "button" at bounding box center [467, 246] width 11 height 11
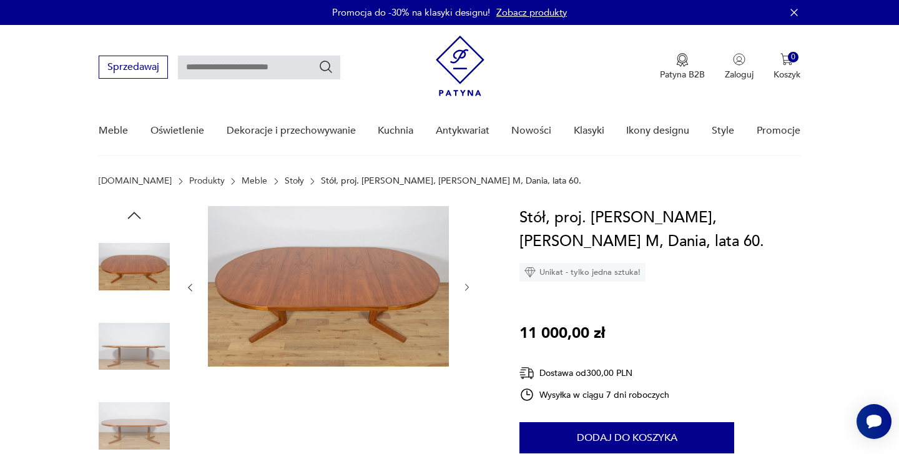
scroll to position [0, 0]
